Goal: Task Accomplishment & Management: Complete application form

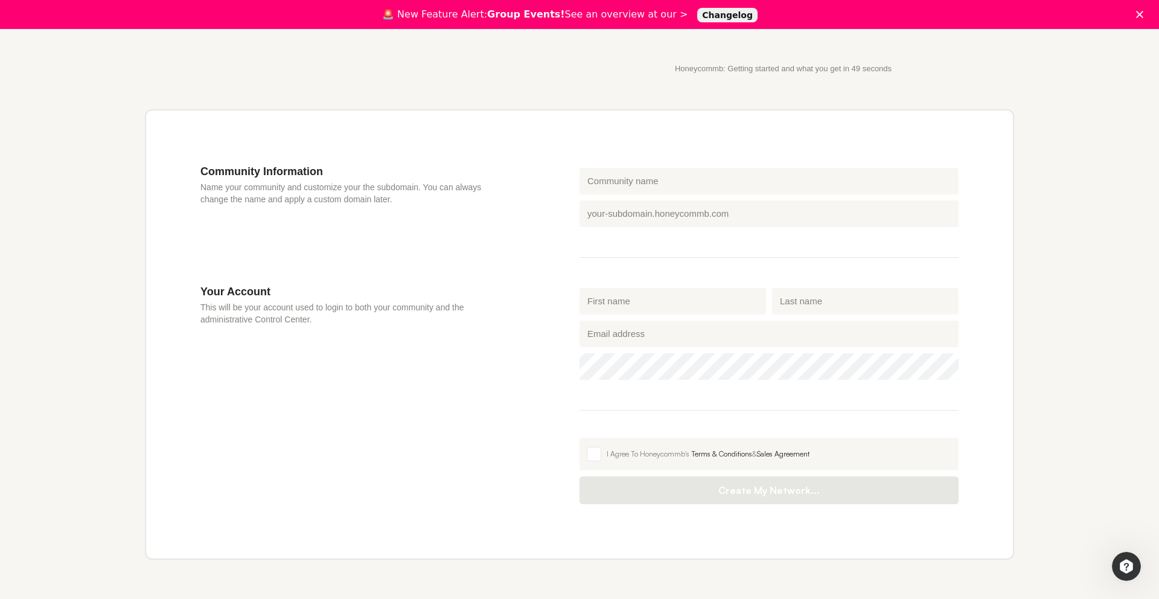
scroll to position [294, 0]
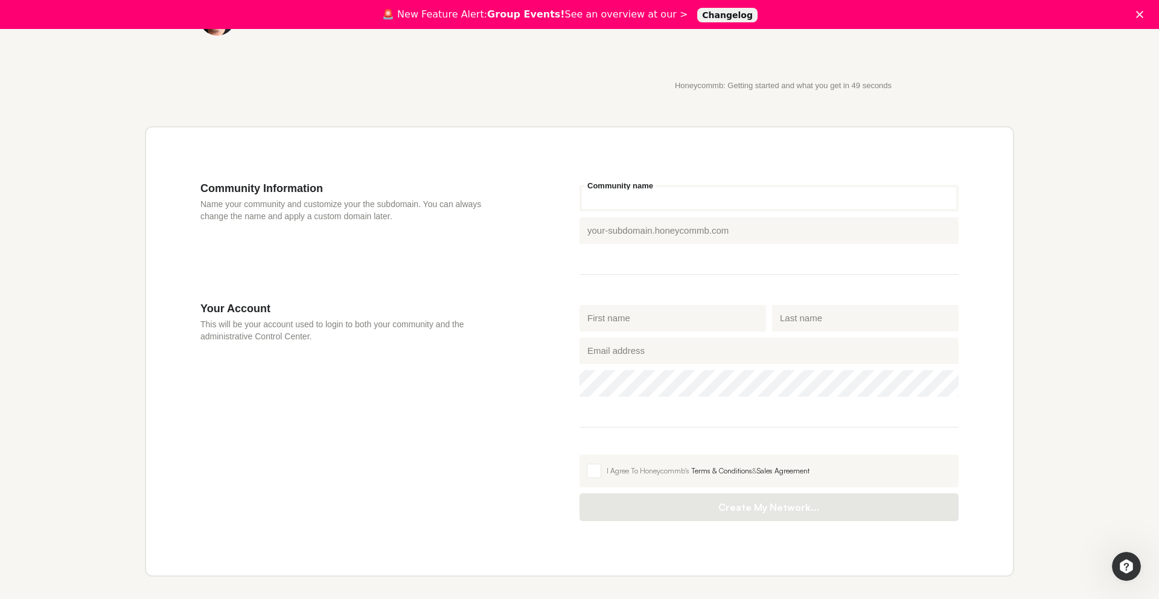
click at [645, 192] on input "Community name" at bounding box center [769, 198] width 379 height 27
type input "LifeCore"
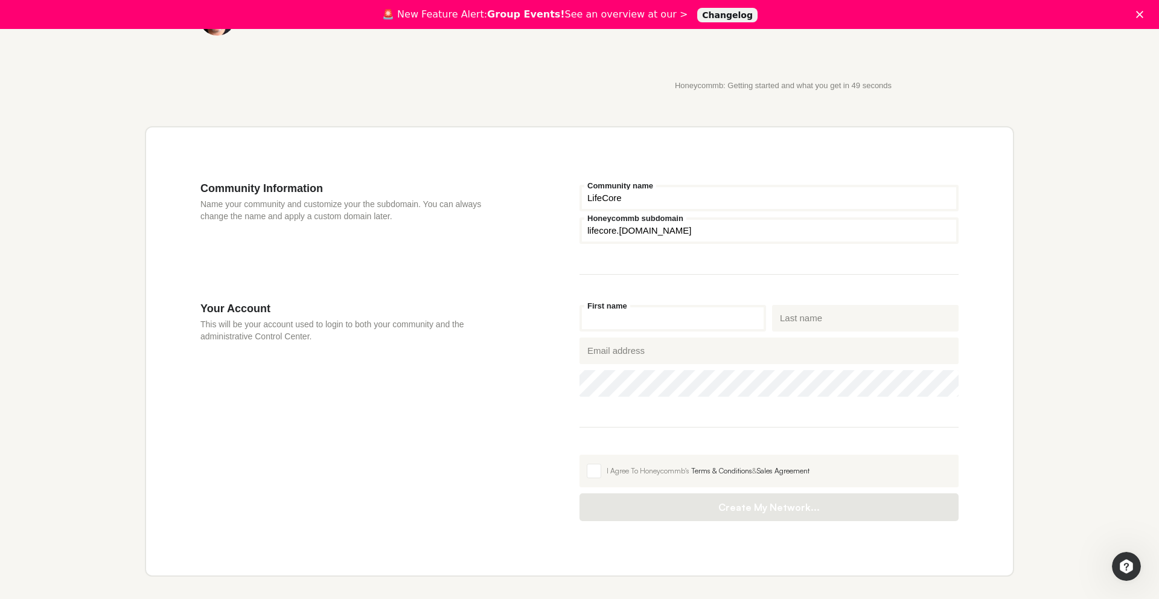
click at [630, 317] on input "First name" at bounding box center [673, 318] width 187 height 27
type input "[PERSON_NAME]"
type input "Haut"
click at [591, 470] on span at bounding box center [594, 471] width 14 height 14
click at [580, 455] on input "I Agree To Honeycommb's Terms & Conditions & Sales Agreement" at bounding box center [580, 455] width 0 height 0
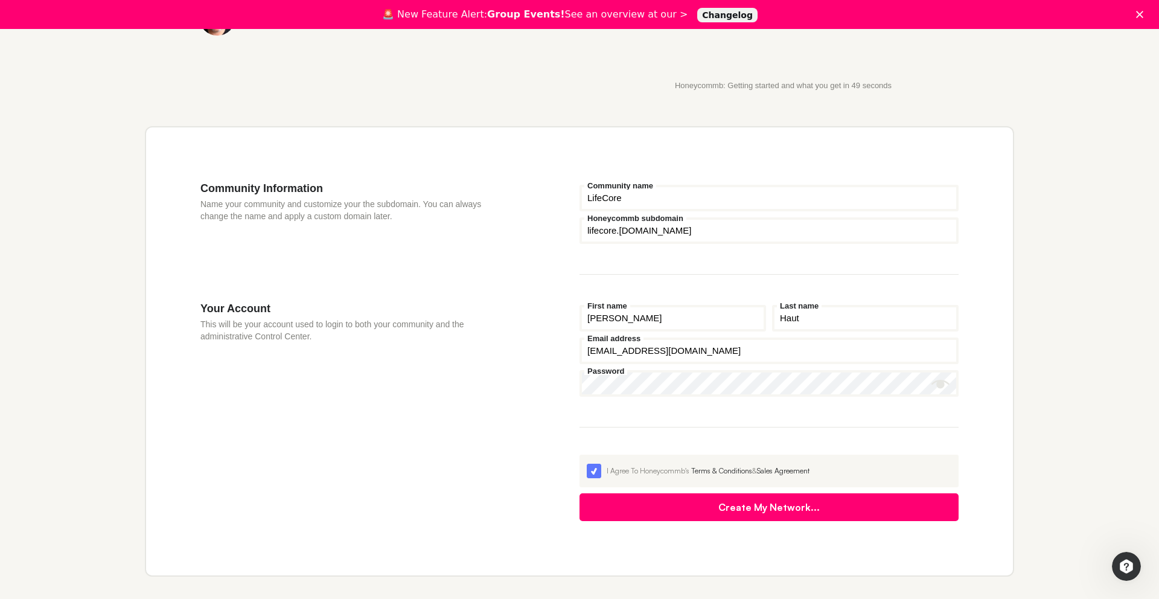
drag, startPoint x: 731, startPoint y: 351, endPoint x: 571, endPoint y: 348, distance: 159.4
click at [571, 348] on section "Your Account This will be your account used to login to both your community and…" at bounding box center [579, 411] width 758 height 219
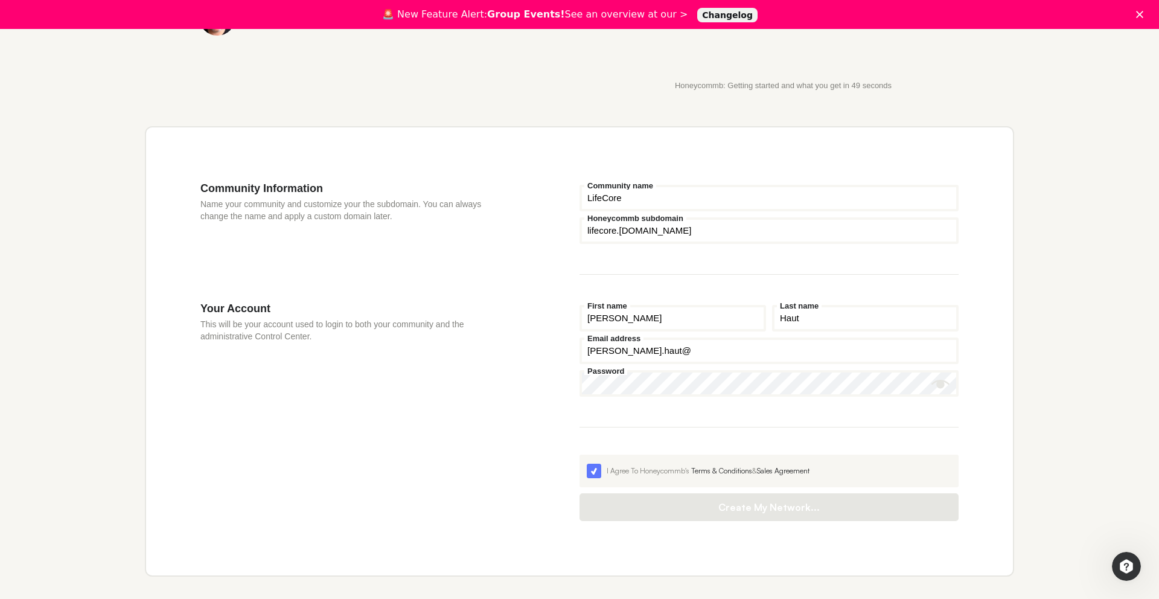
type input "[PERSON_NAME][EMAIL_ADDRESS][DOMAIN_NAME]"
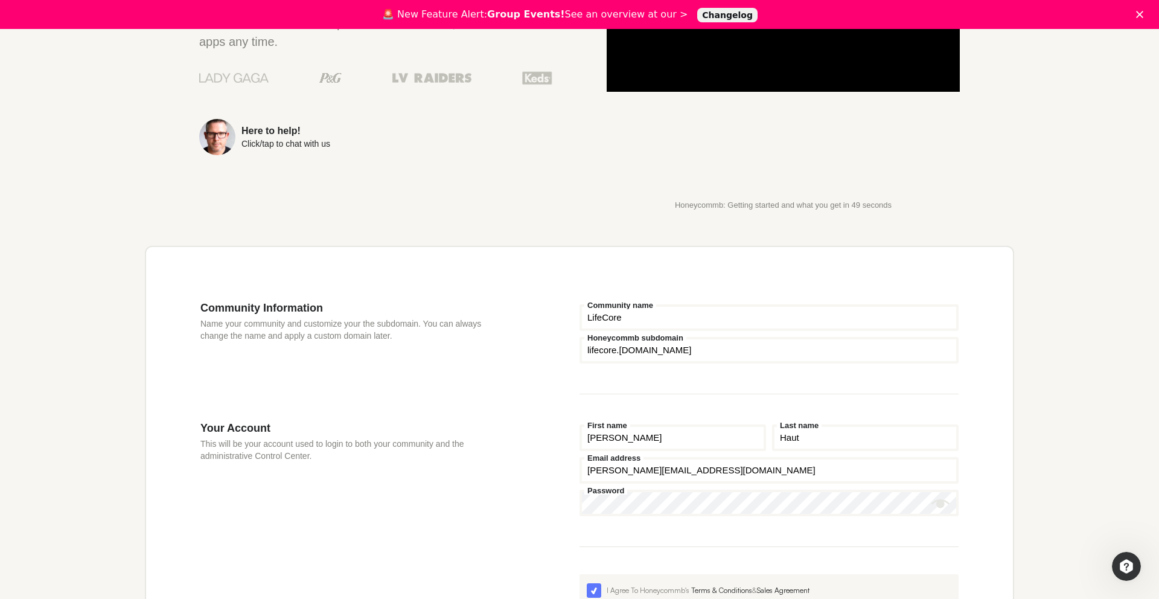
scroll to position [162, 0]
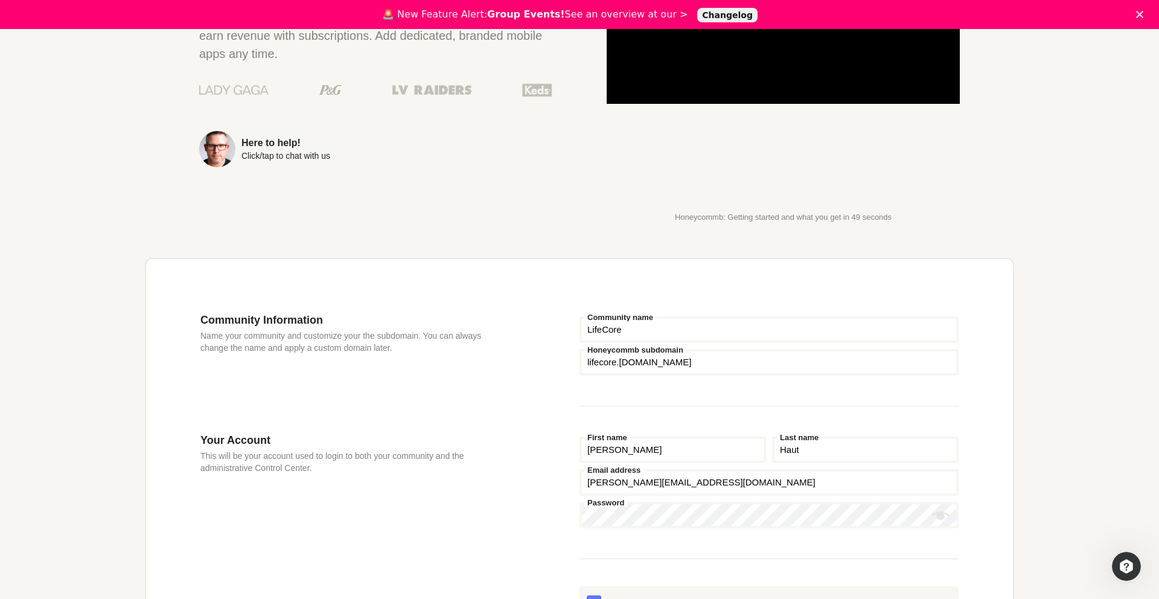
click at [629, 333] on input "LifeCore" at bounding box center [769, 329] width 379 height 27
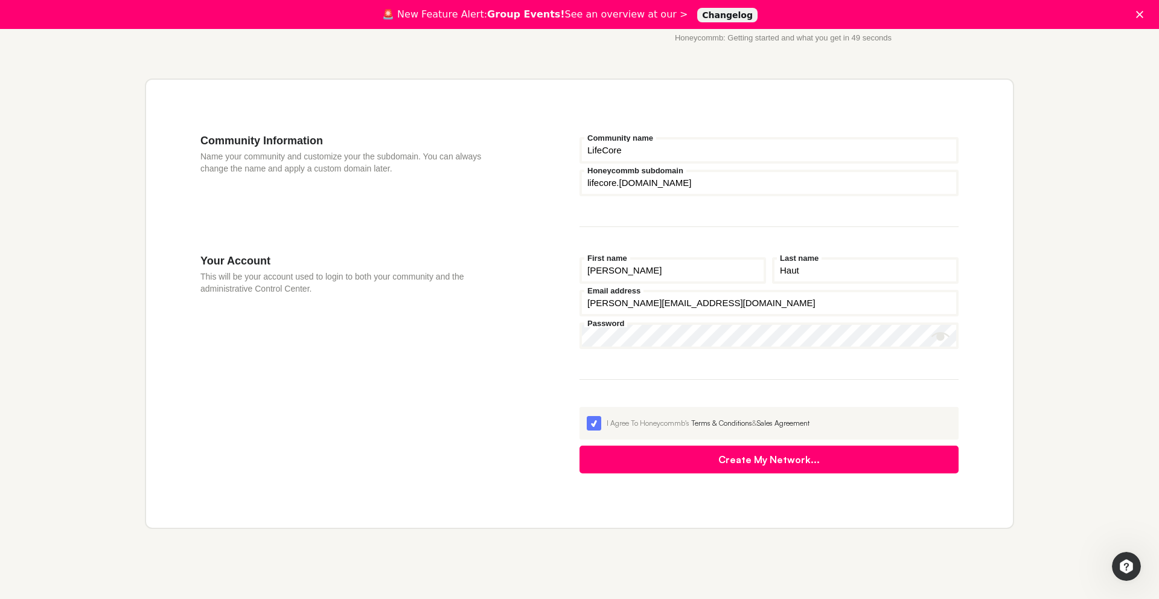
scroll to position [363, 0]
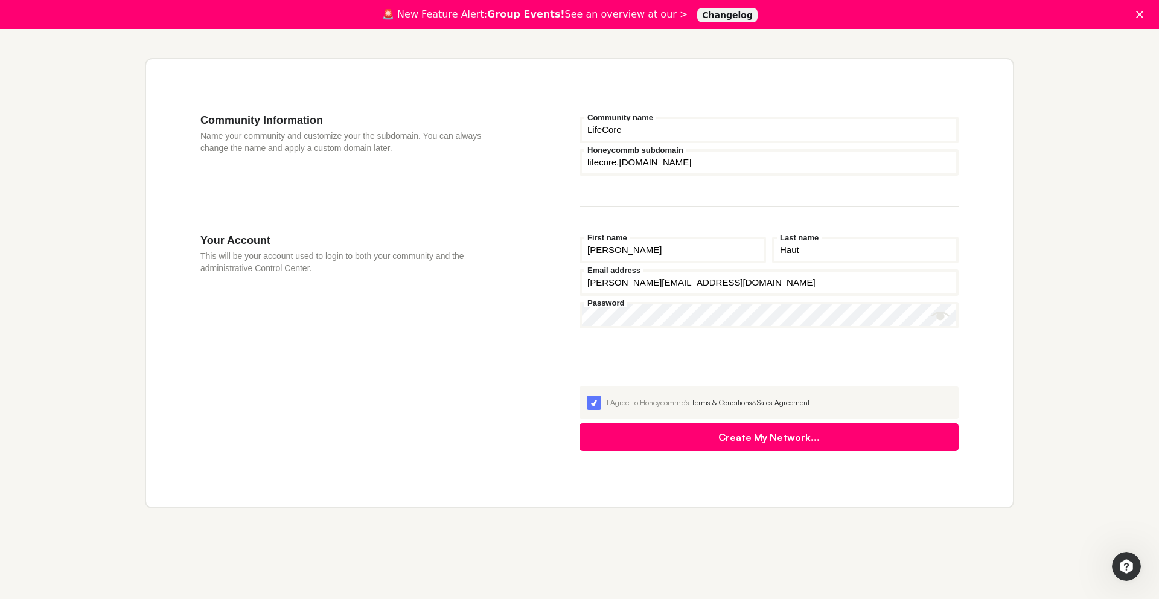
click at [793, 437] on button "Create My Network..." at bounding box center [769, 437] width 379 height 28
